Goal: Transaction & Acquisition: Purchase product/service

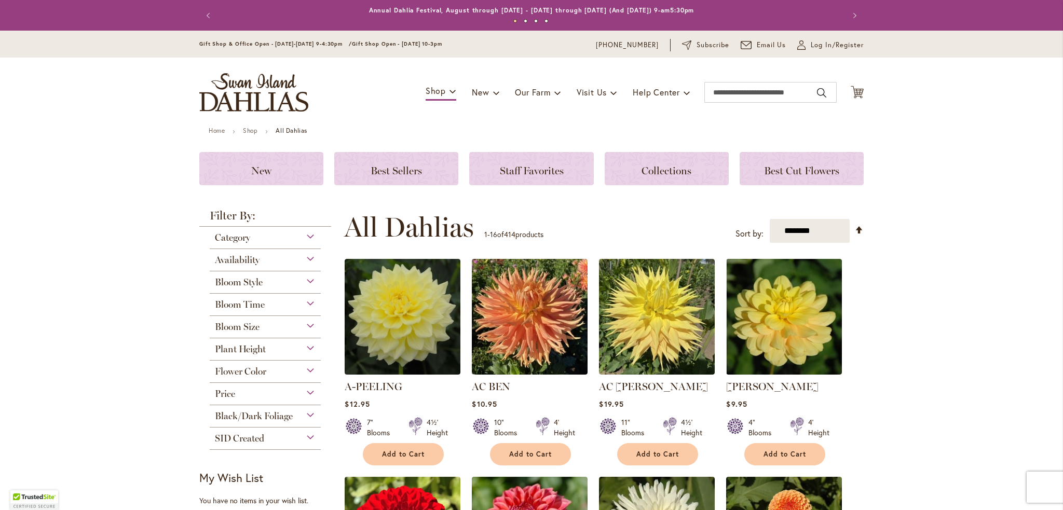
click at [250, 282] on span "Bloom Style" at bounding box center [239, 282] width 48 height 11
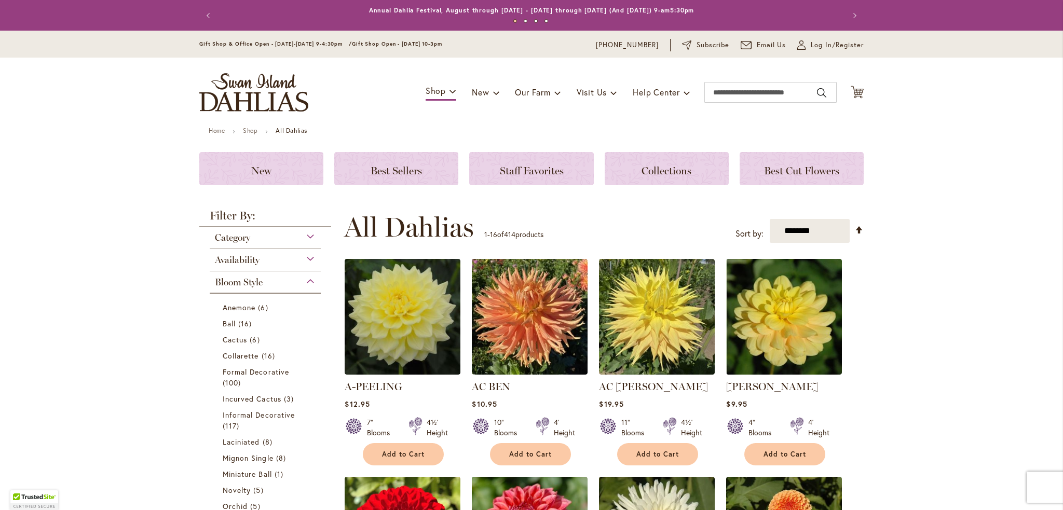
scroll to position [271, 0]
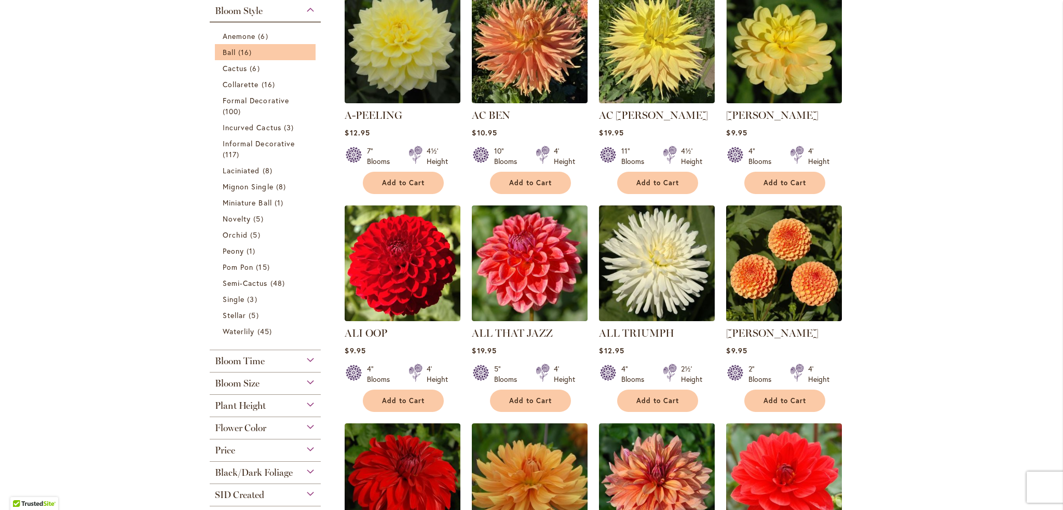
click at [250, 58] on li "Ball 16 items" at bounding box center [265, 52] width 101 height 16
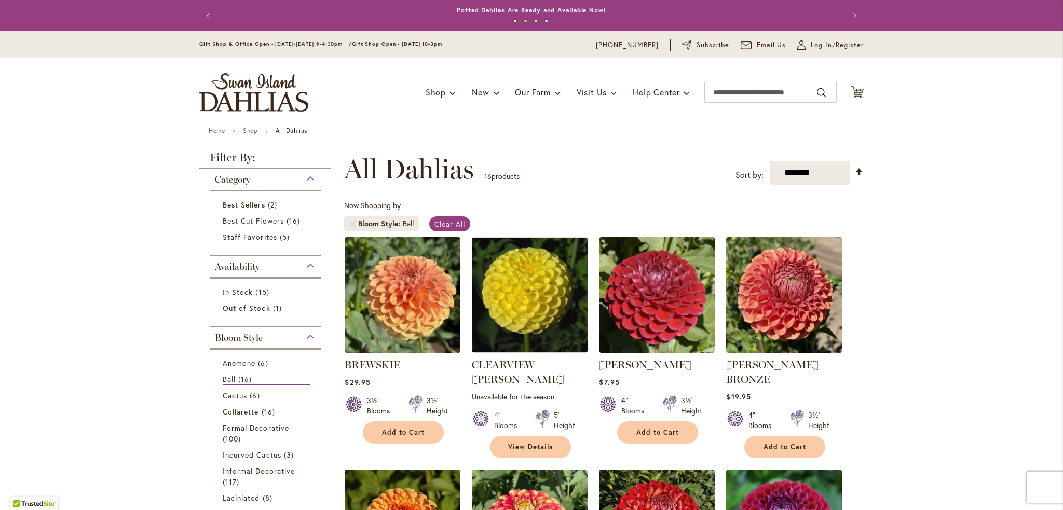
click at [396, 296] on img at bounding box center [402, 294] width 121 height 121
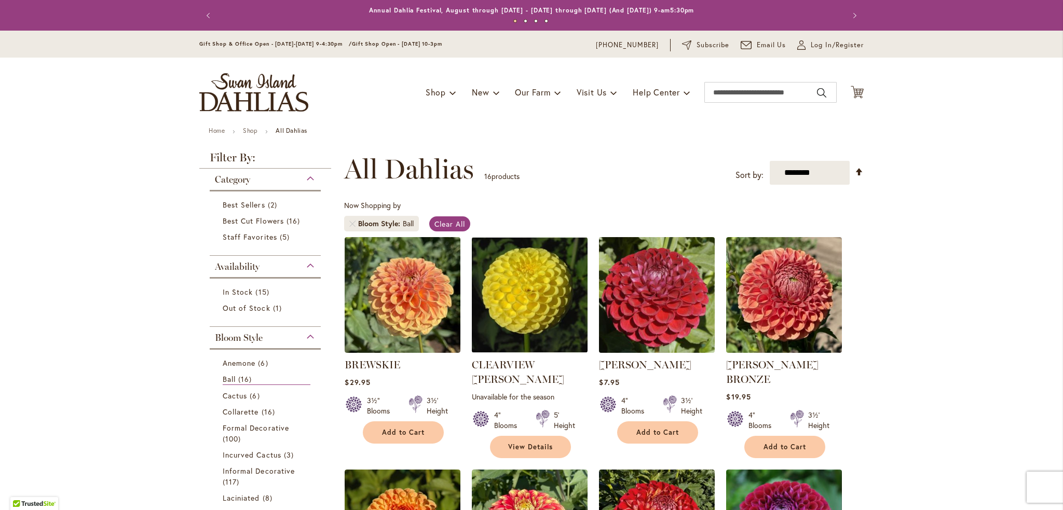
scroll to position [208, 0]
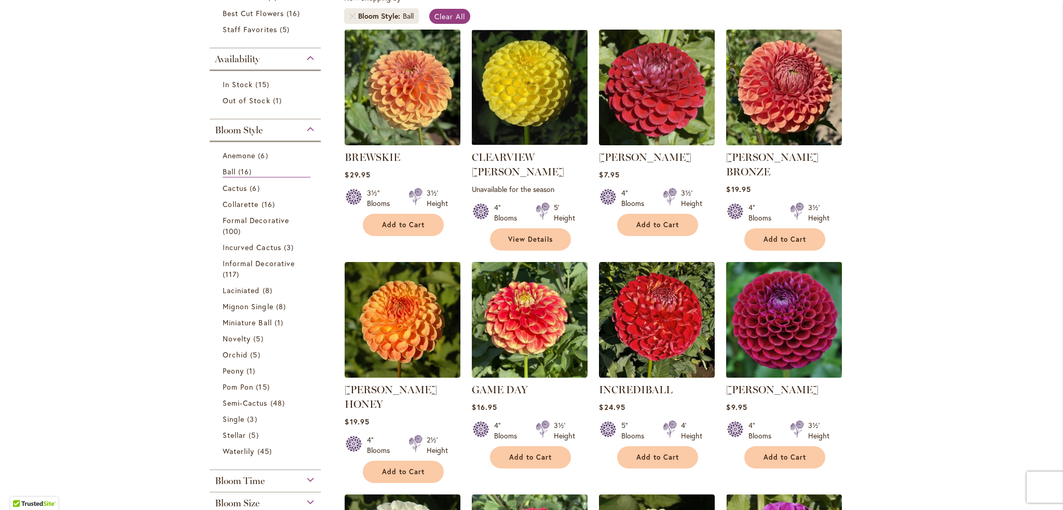
click at [777, 307] on img at bounding box center [783, 319] width 121 height 121
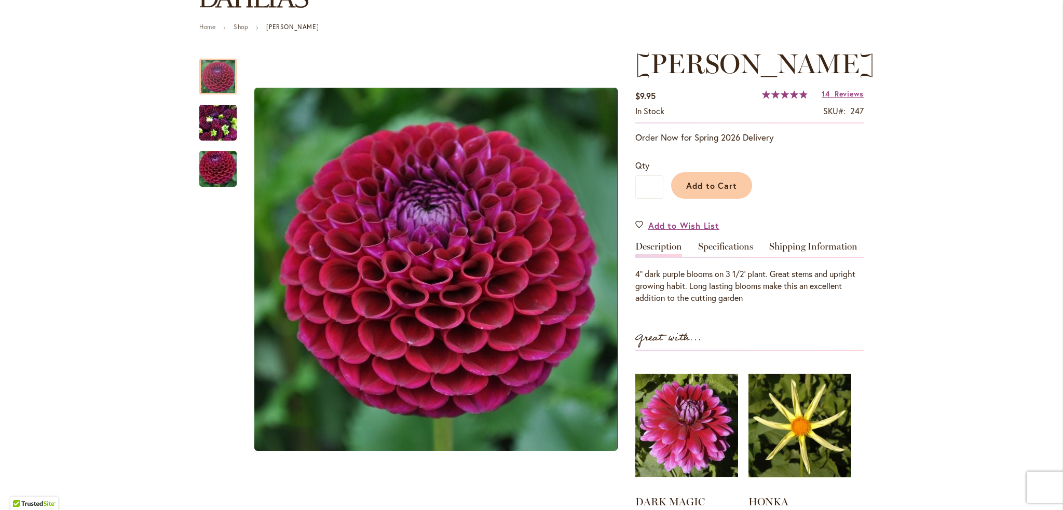
scroll to position [259, 0]
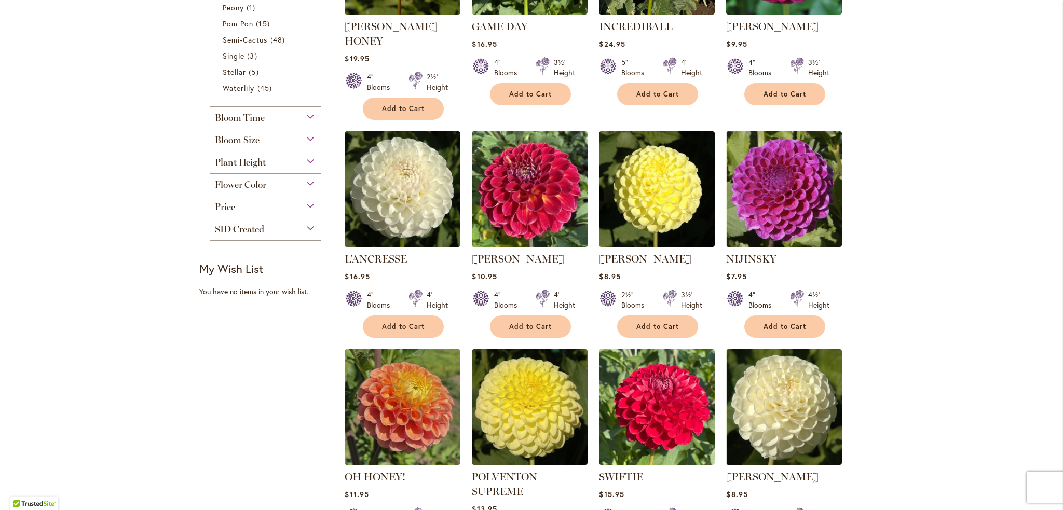
scroll to position [623, 0]
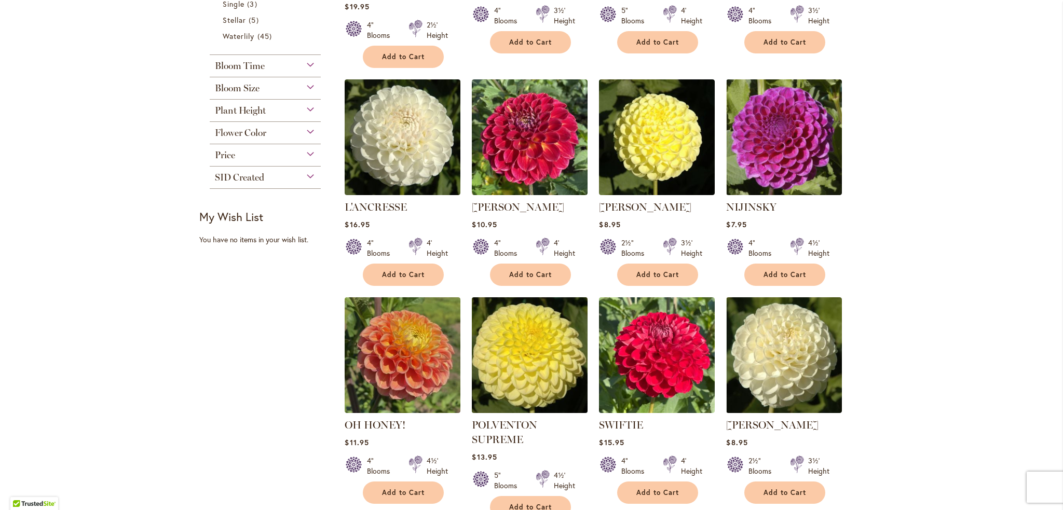
click at [512, 328] on img at bounding box center [529, 354] width 121 height 121
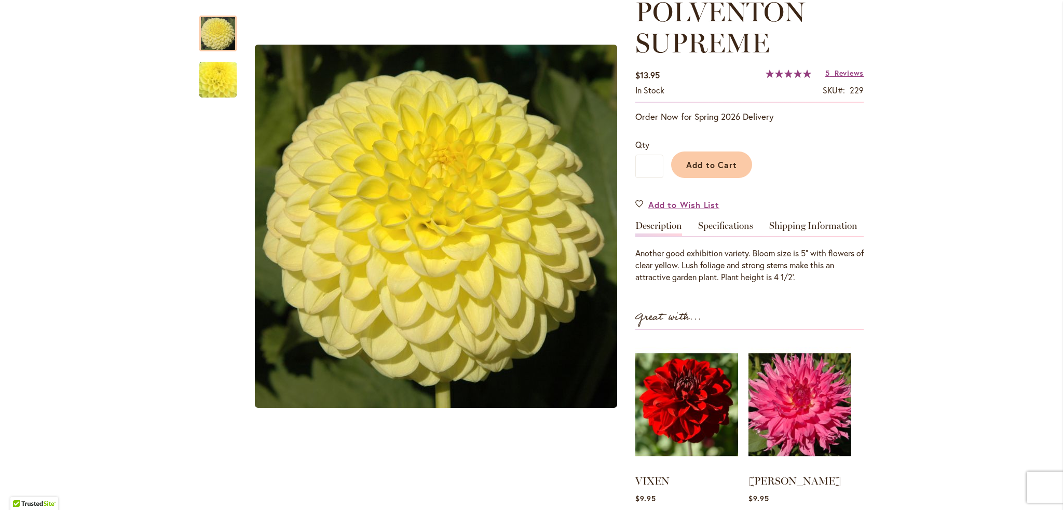
scroll to position [208, 0]
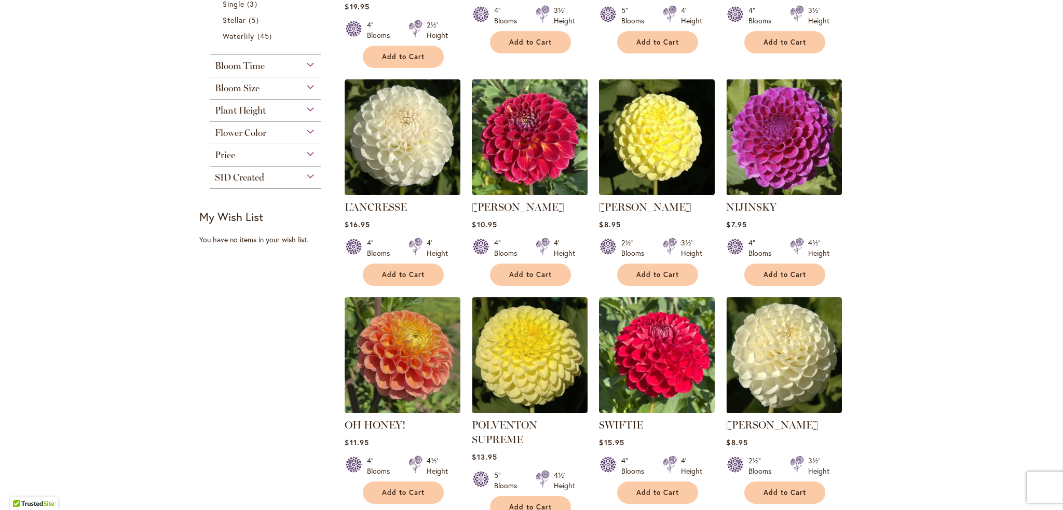
scroll to position [830, 0]
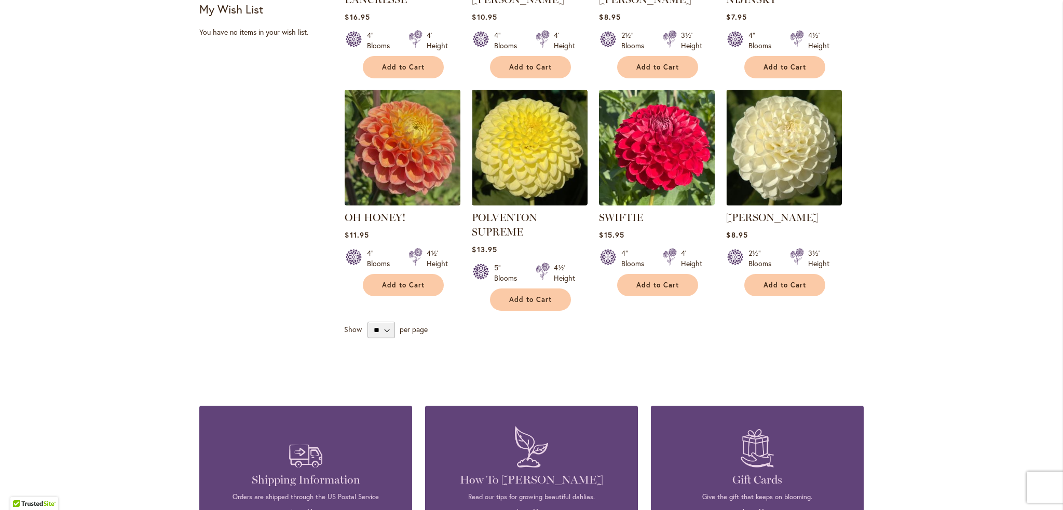
click at [381, 118] on img at bounding box center [402, 147] width 121 height 121
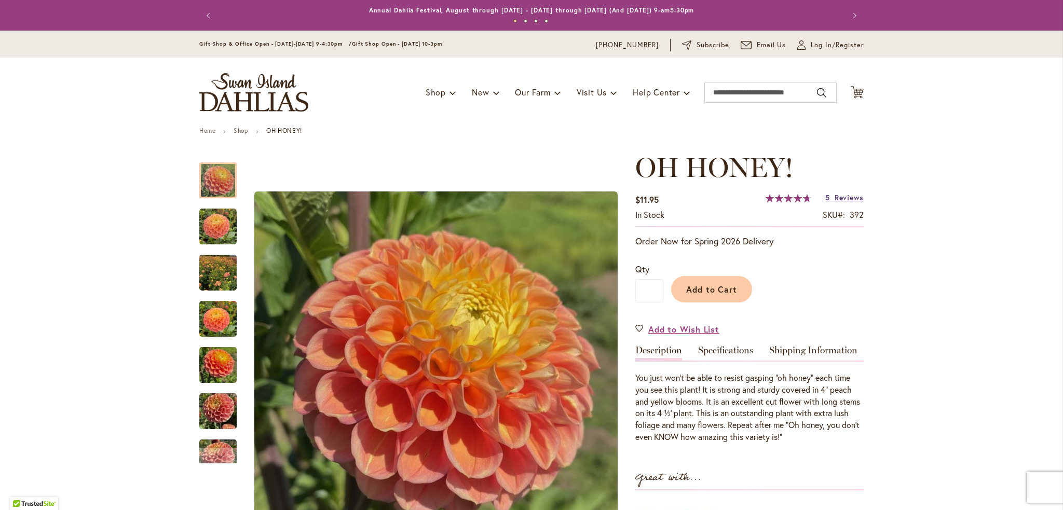
click at [849, 200] on span "Reviews" at bounding box center [848, 198] width 29 height 10
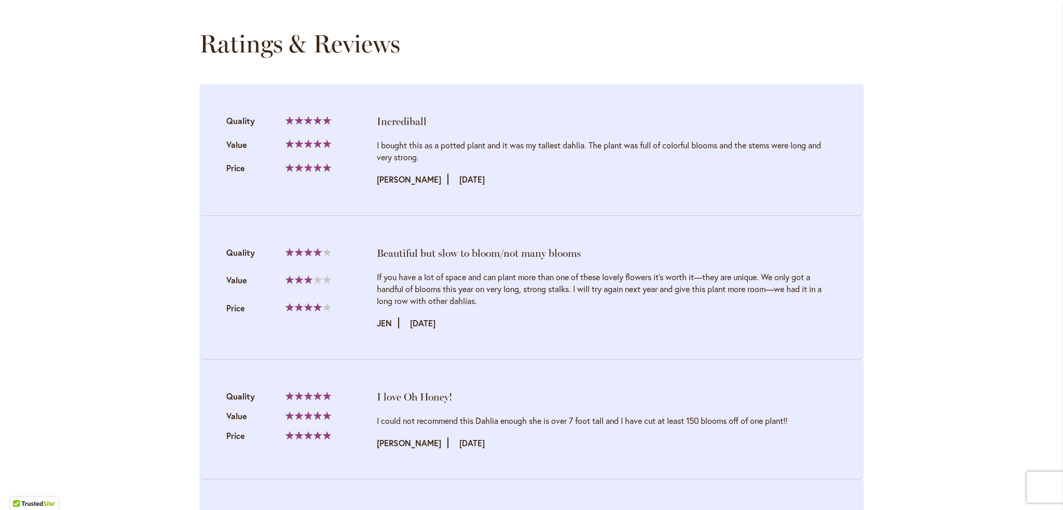
scroll to position [1072, 0]
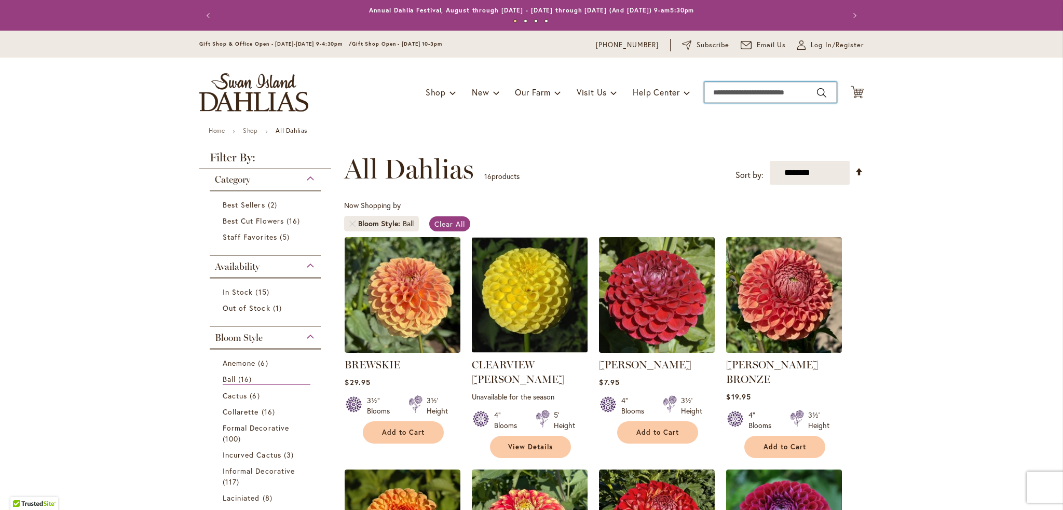
click at [733, 94] on input "Search" at bounding box center [770, 92] width 132 height 21
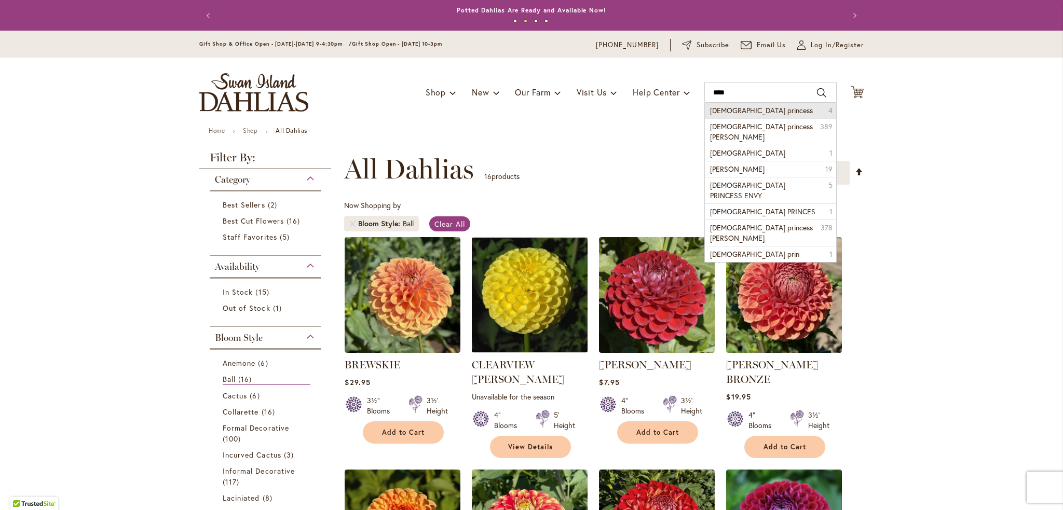
click at [746, 111] on span "Gay princess" at bounding box center [761, 110] width 103 height 10
type input "**********"
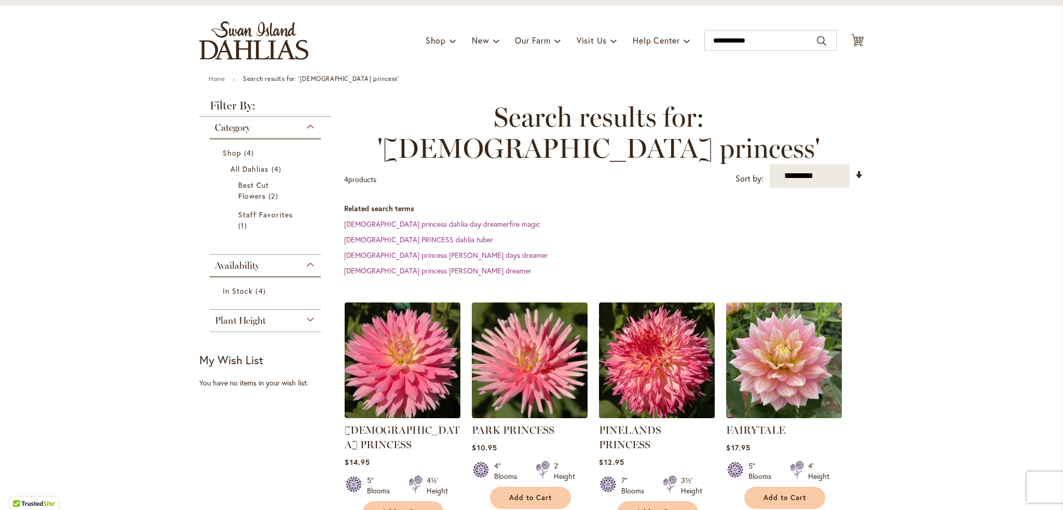
scroll to position [104, 0]
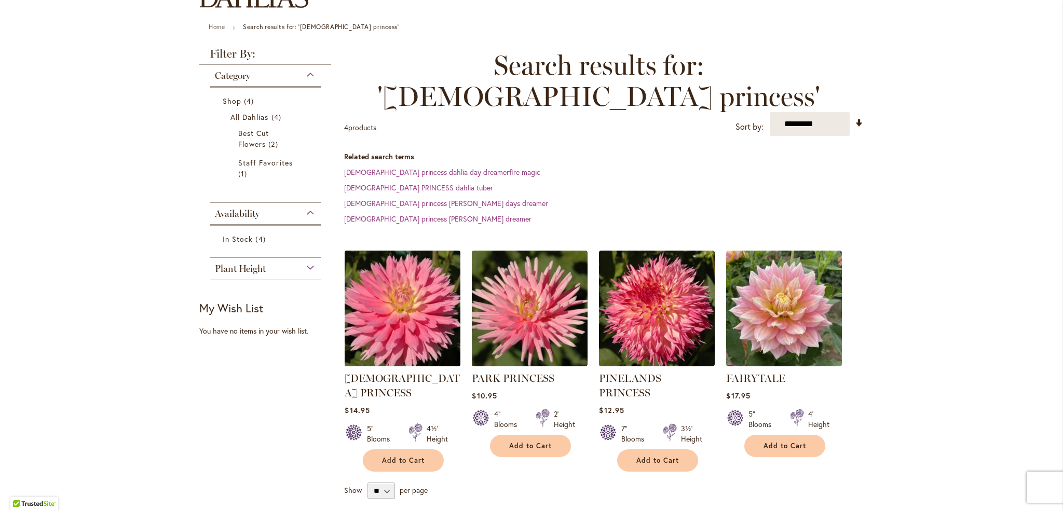
click at [372, 271] on img at bounding box center [402, 308] width 121 height 121
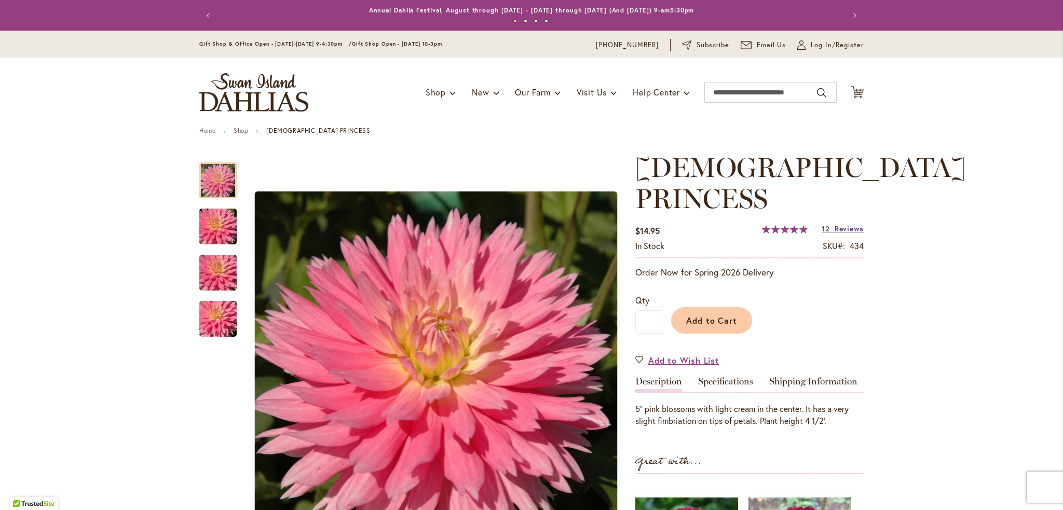
click at [846, 224] on span "Reviews" at bounding box center [848, 229] width 29 height 10
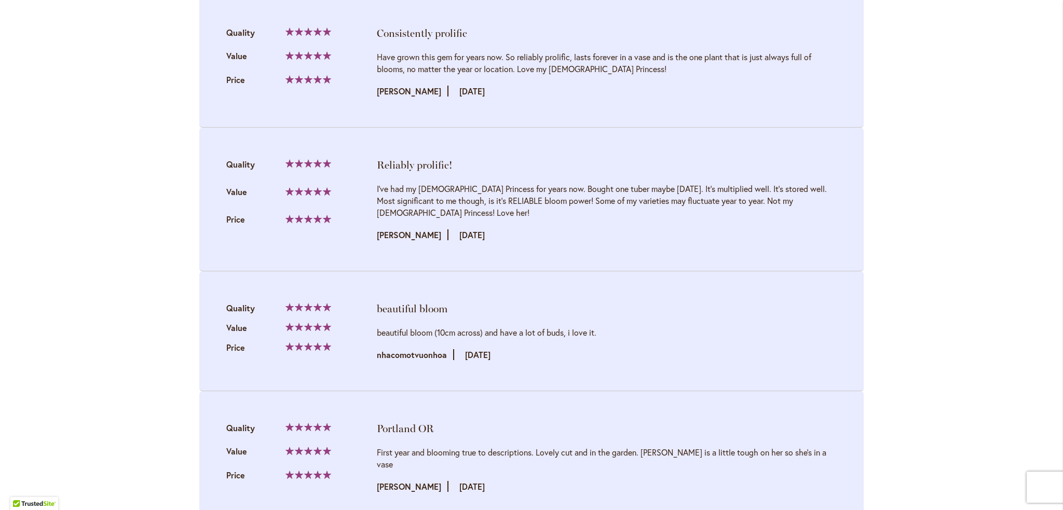
scroll to position [2062, 0]
